Goal: Task Accomplishment & Management: Use online tool/utility

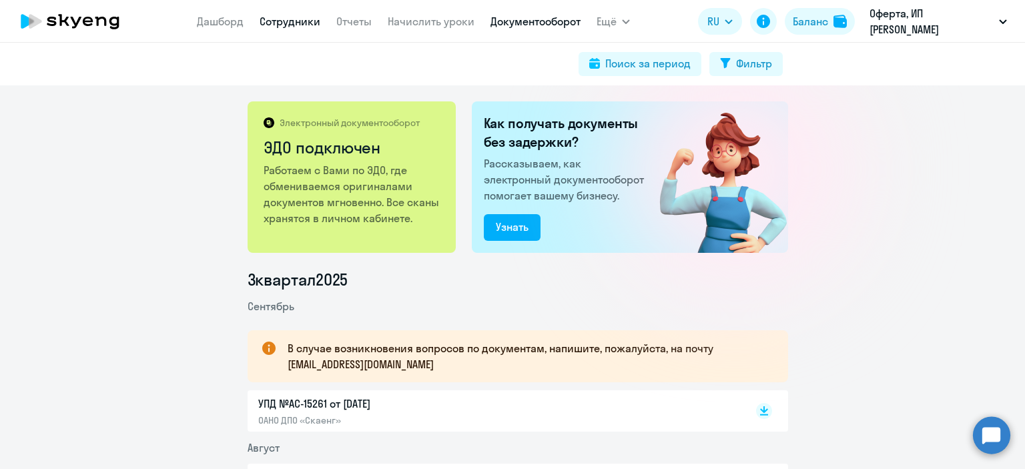
click at [273, 25] on link "Сотрудники" at bounding box center [289, 21] width 61 height 13
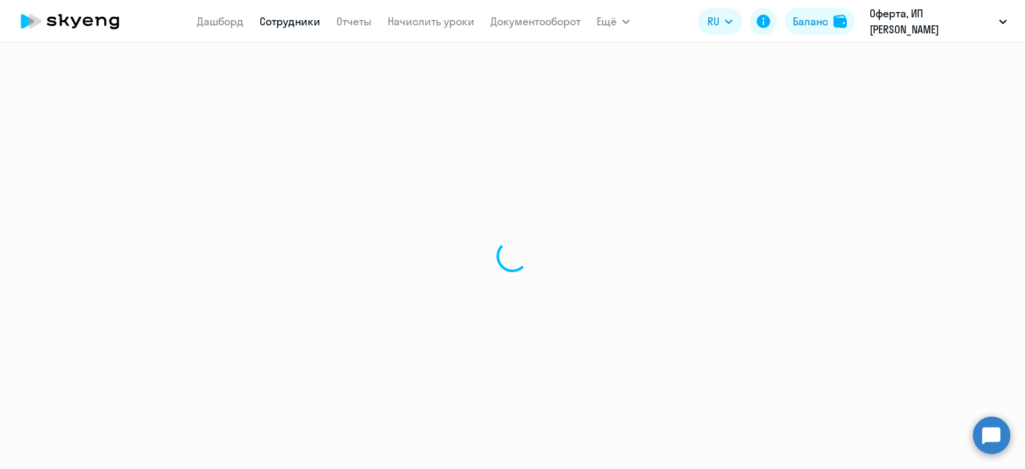
select select "30"
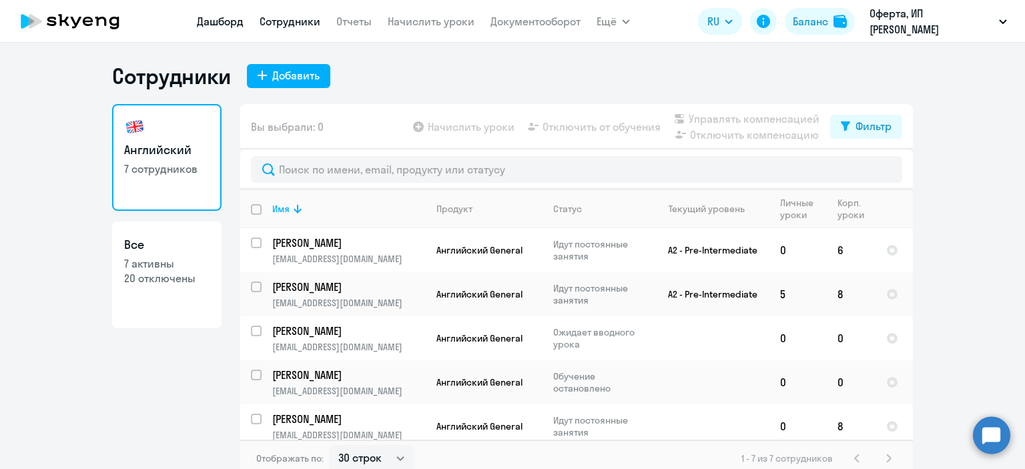
click at [231, 22] on link "Дашборд" at bounding box center [220, 21] width 47 height 13
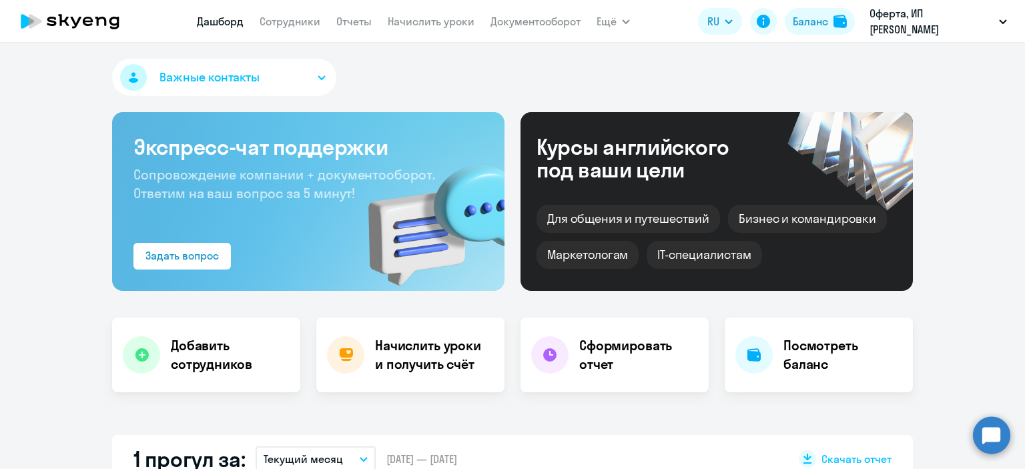
select select "30"
click at [423, 25] on link "Начислить уроки" at bounding box center [431, 21] width 87 height 13
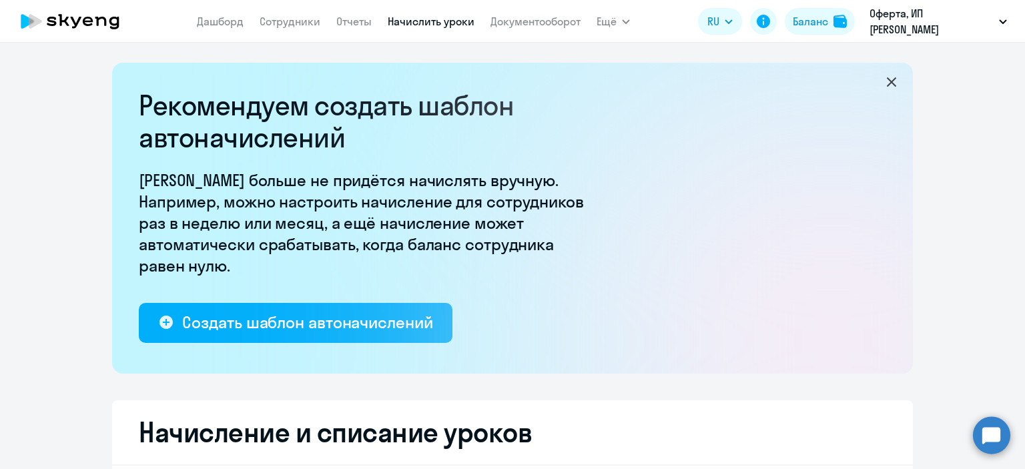
select select "10"
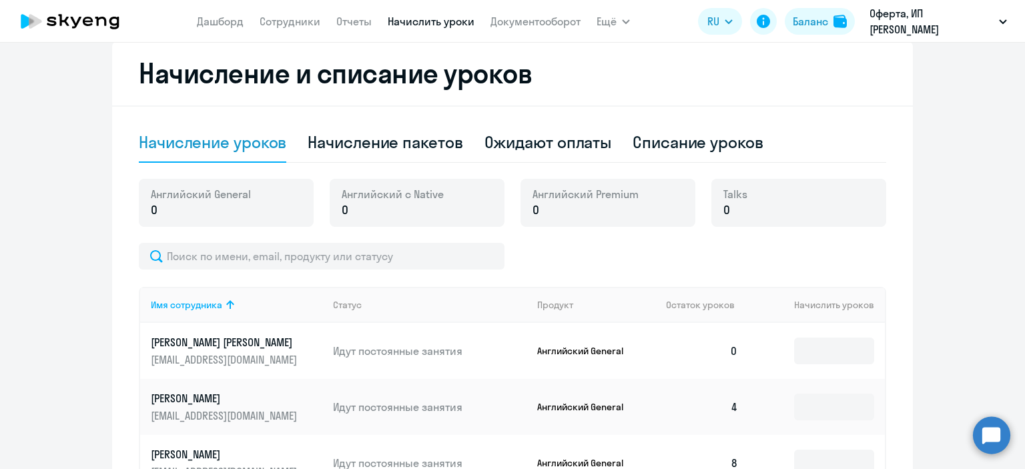
scroll to position [359, 0]
click at [382, 140] on div "Начисление пакетов" at bounding box center [385, 141] width 155 height 21
select select "10"
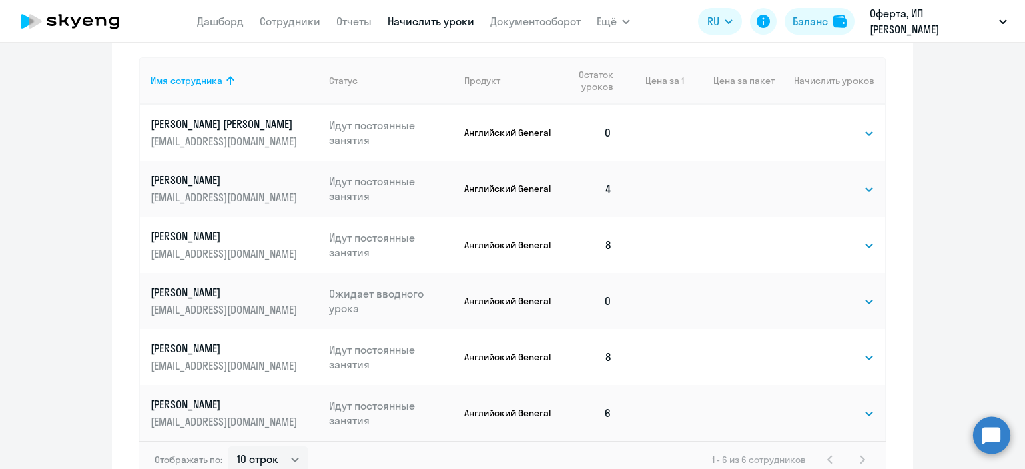
scroll to position [629, 0]
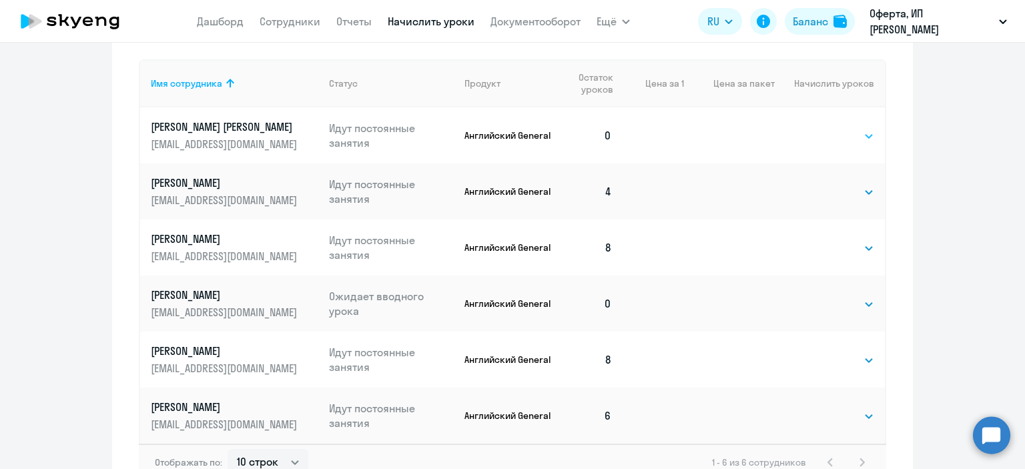
click at [838, 137] on select "Выбрать 4 8 16 32 64 96 128" at bounding box center [846, 136] width 55 height 16
click at [819, 128] on select "Выбрать 4 8 16 32 64 96 128" at bounding box center [846, 136] width 55 height 16
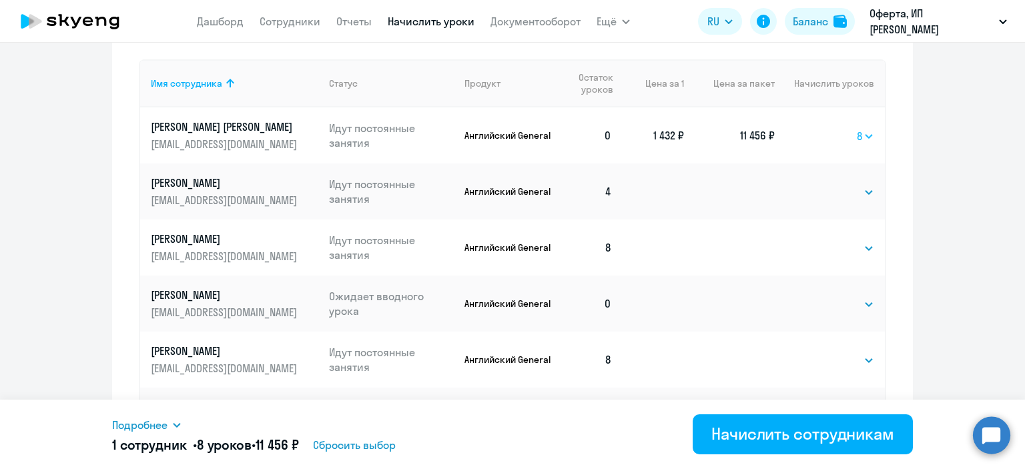
click at [867, 137] on select "Выбрать 4 8 16 32 64 96 128" at bounding box center [865, 136] width 17 height 16
select select "16"
click at [857, 128] on select "Выбрать 4 8 16 32 64 96 128" at bounding box center [865, 136] width 17 height 16
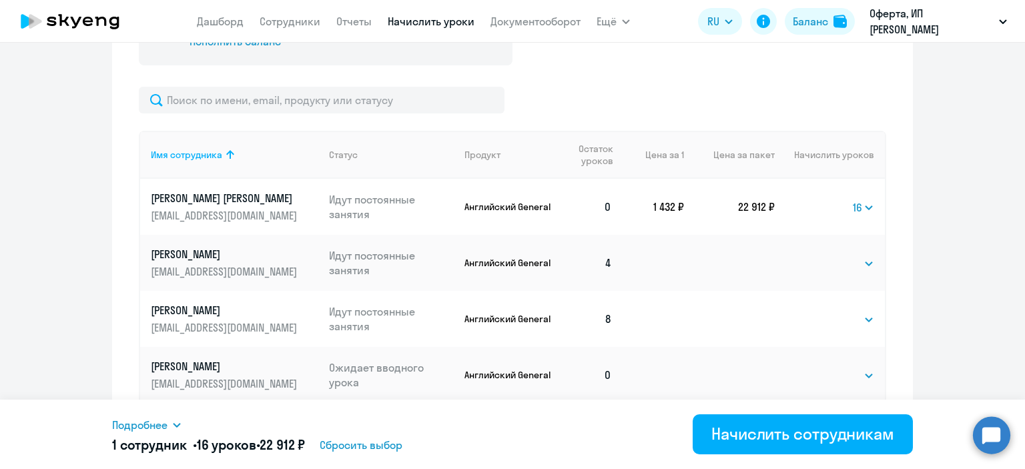
scroll to position [551, 0]
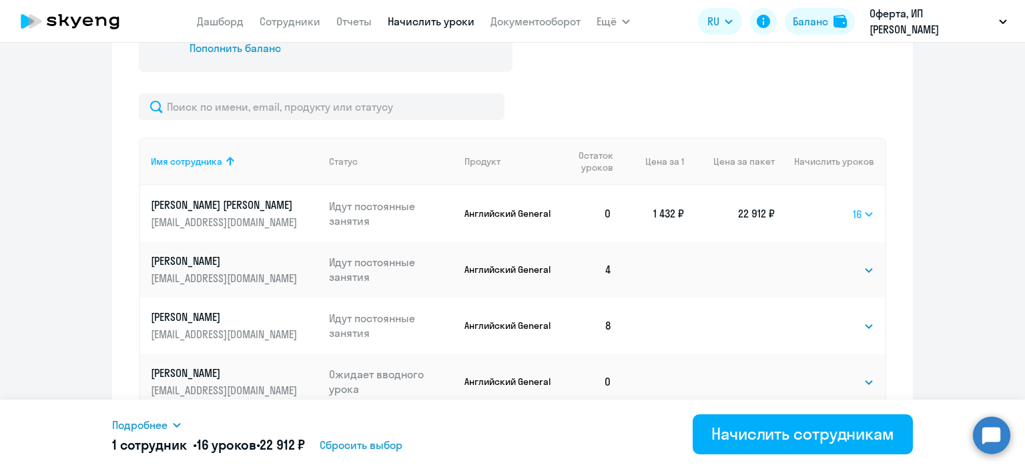
click at [867, 215] on select "Выбрать 4 8 16 32 64 96 128" at bounding box center [863, 214] width 21 height 16
click at [925, 183] on ng-component "Рекомендуем создать шаблон автоначислений Уроки больше не придётся начислять вр…" at bounding box center [512, 46] width 1025 height 1069
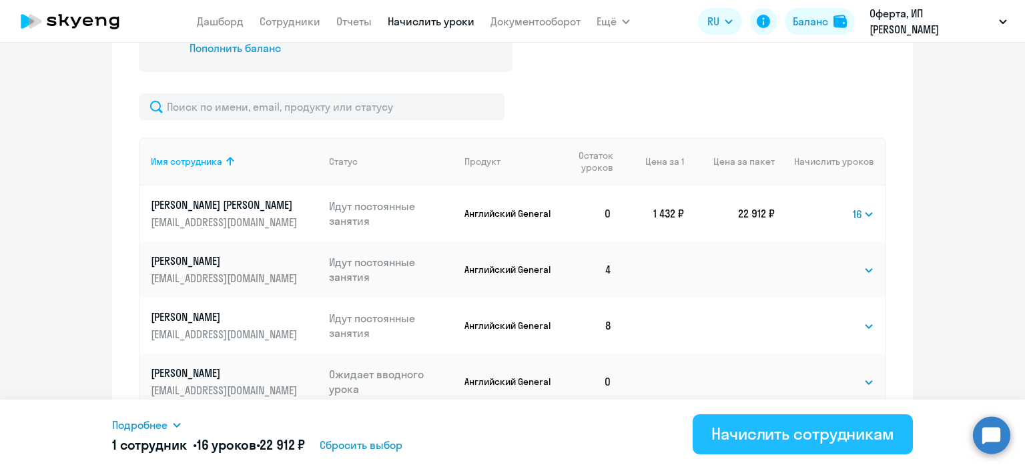
click at [754, 444] on div "Начислить сотрудникам" at bounding box center [802, 433] width 183 height 21
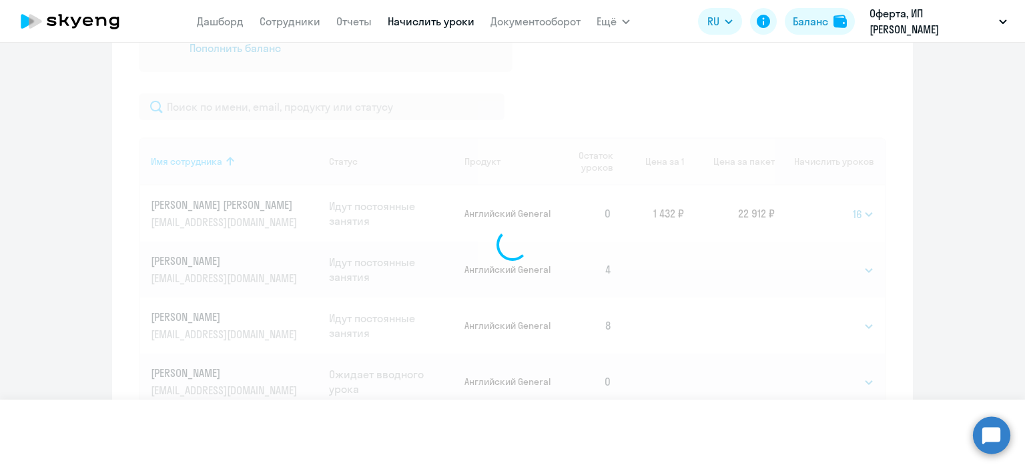
select select
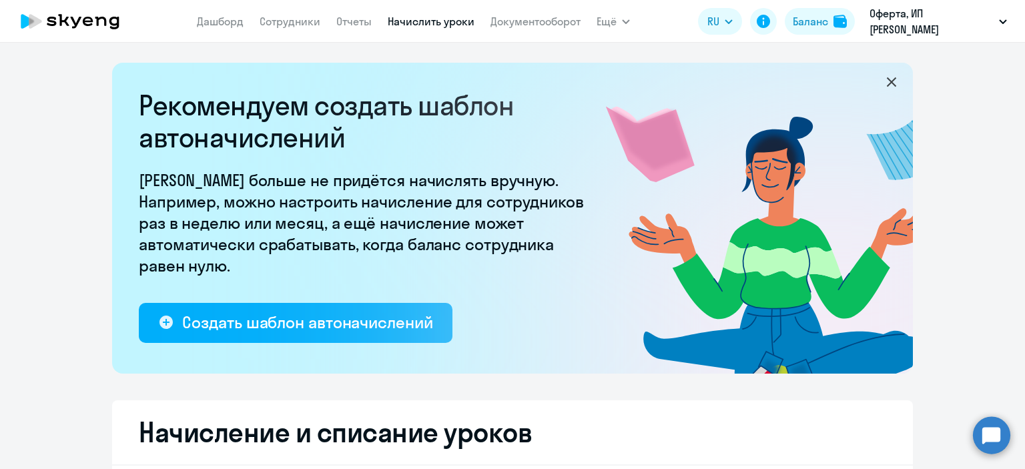
select select "10"
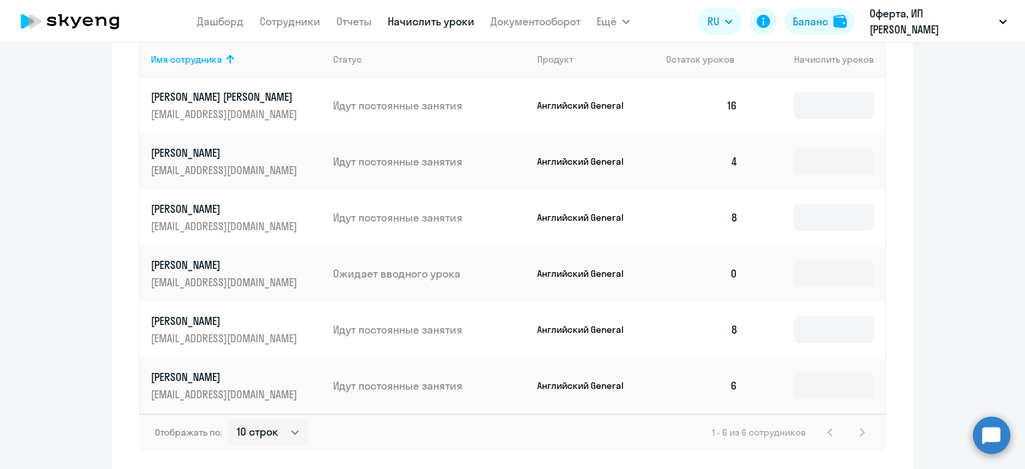
scroll to position [605, 0]
